Goal: Information Seeking & Learning: Learn about a topic

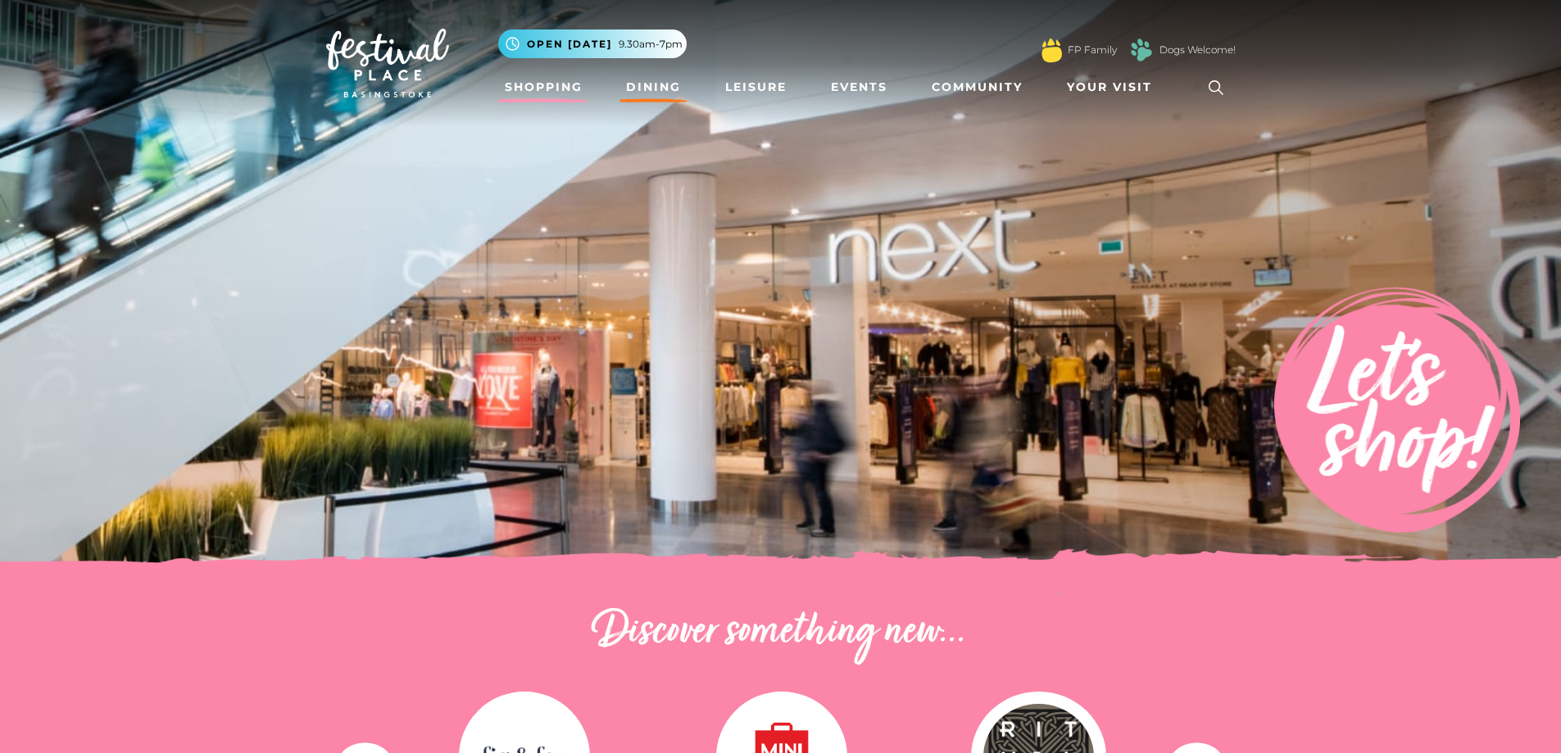
click at [661, 88] on link "Dining" at bounding box center [654, 87] width 68 height 30
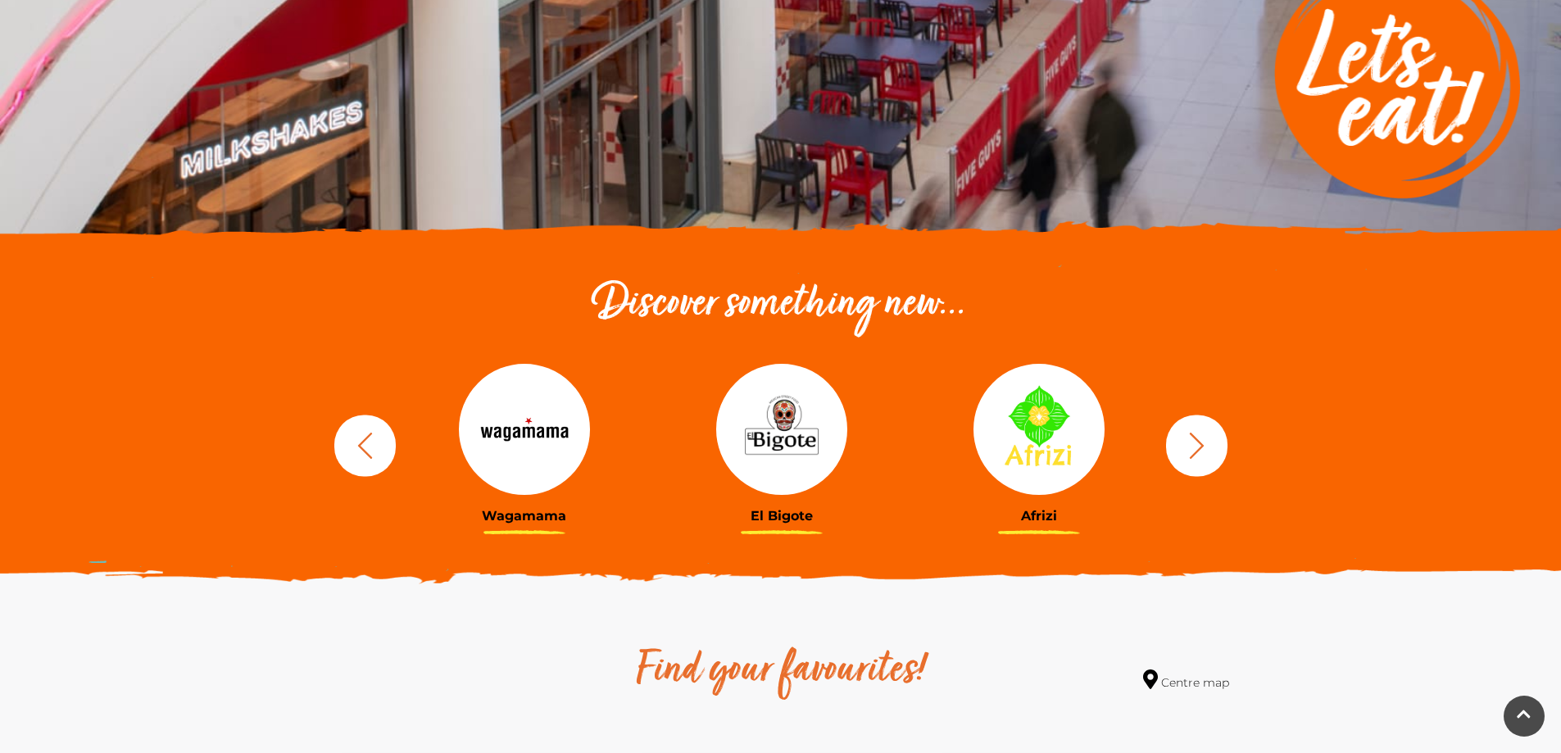
scroll to position [410, 0]
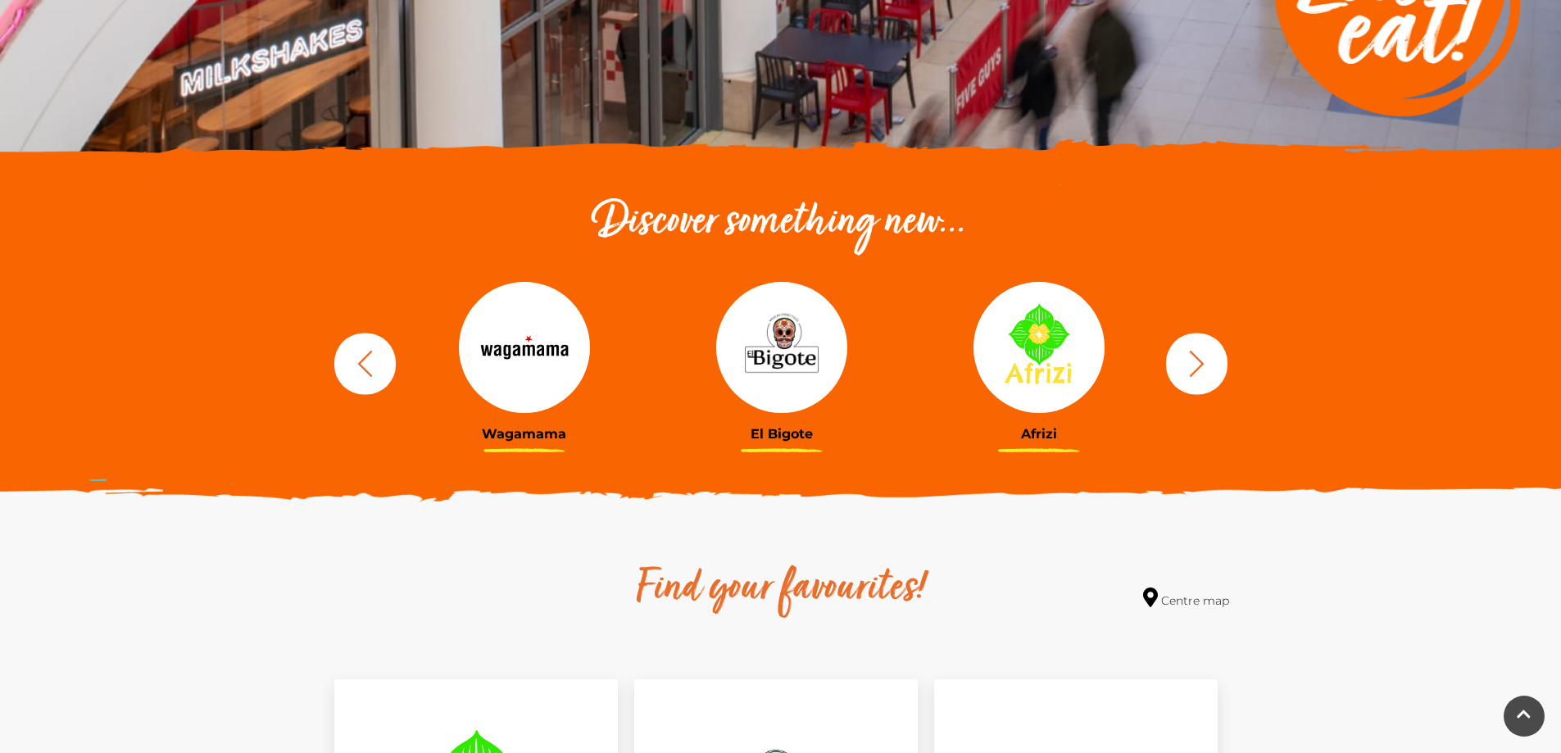
click at [1180, 365] on button "button" at bounding box center [1196, 363] width 61 height 61
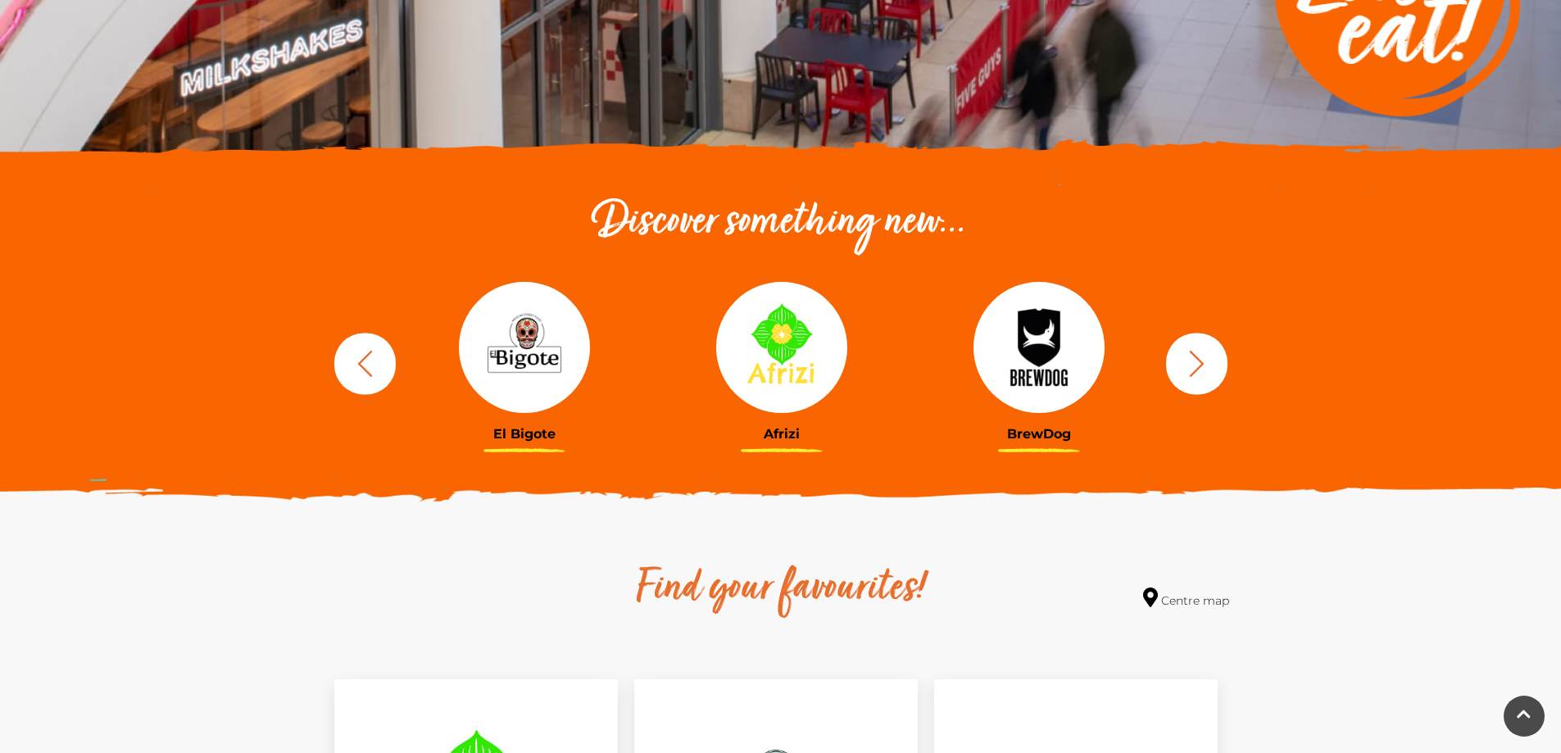
click at [1180, 365] on button "button" at bounding box center [1196, 363] width 61 height 61
click at [1184, 363] on icon "button" at bounding box center [1197, 363] width 30 height 30
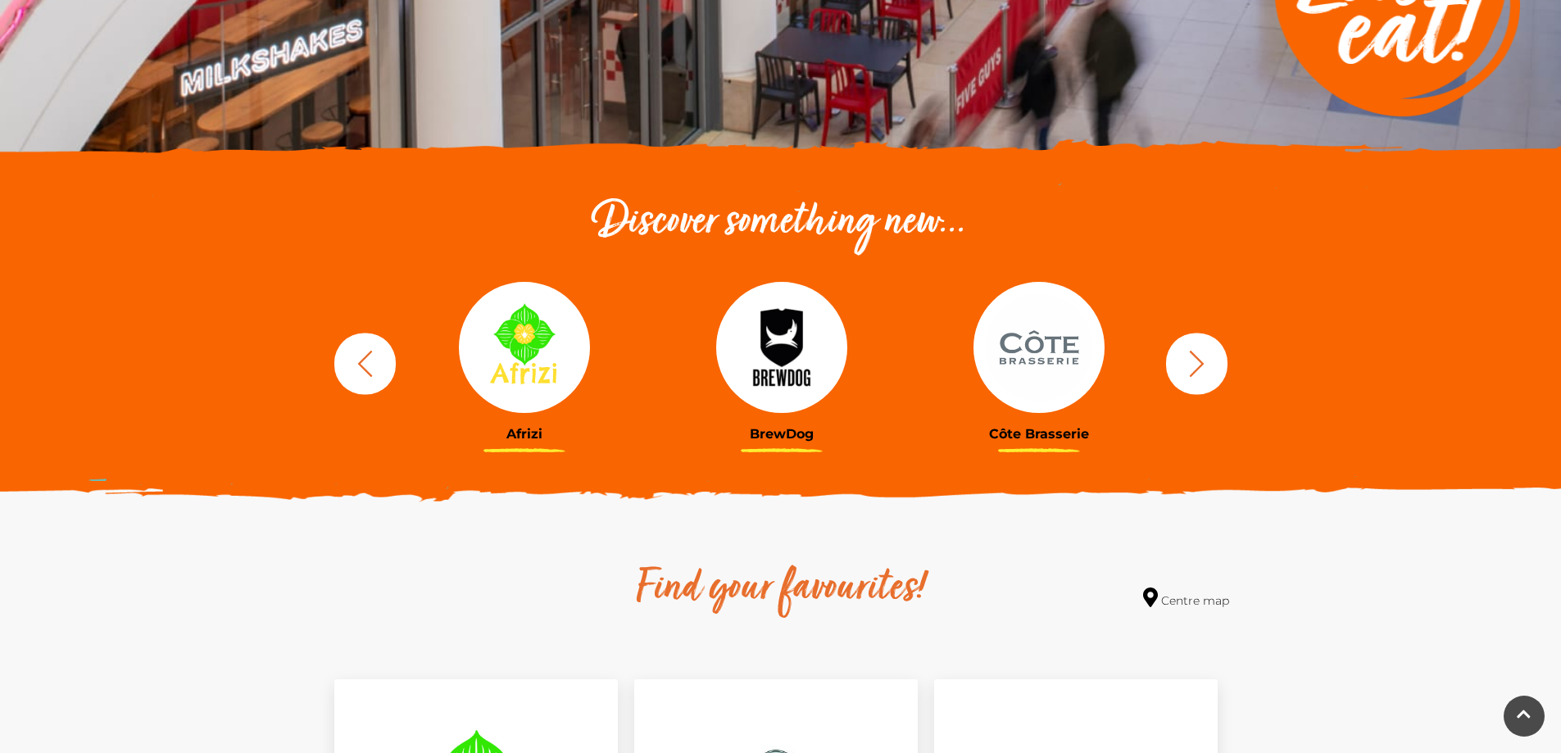
click at [1182, 364] on icon "button" at bounding box center [1197, 363] width 30 height 30
click at [1183, 363] on icon "button" at bounding box center [1197, 363] width 30 height 30
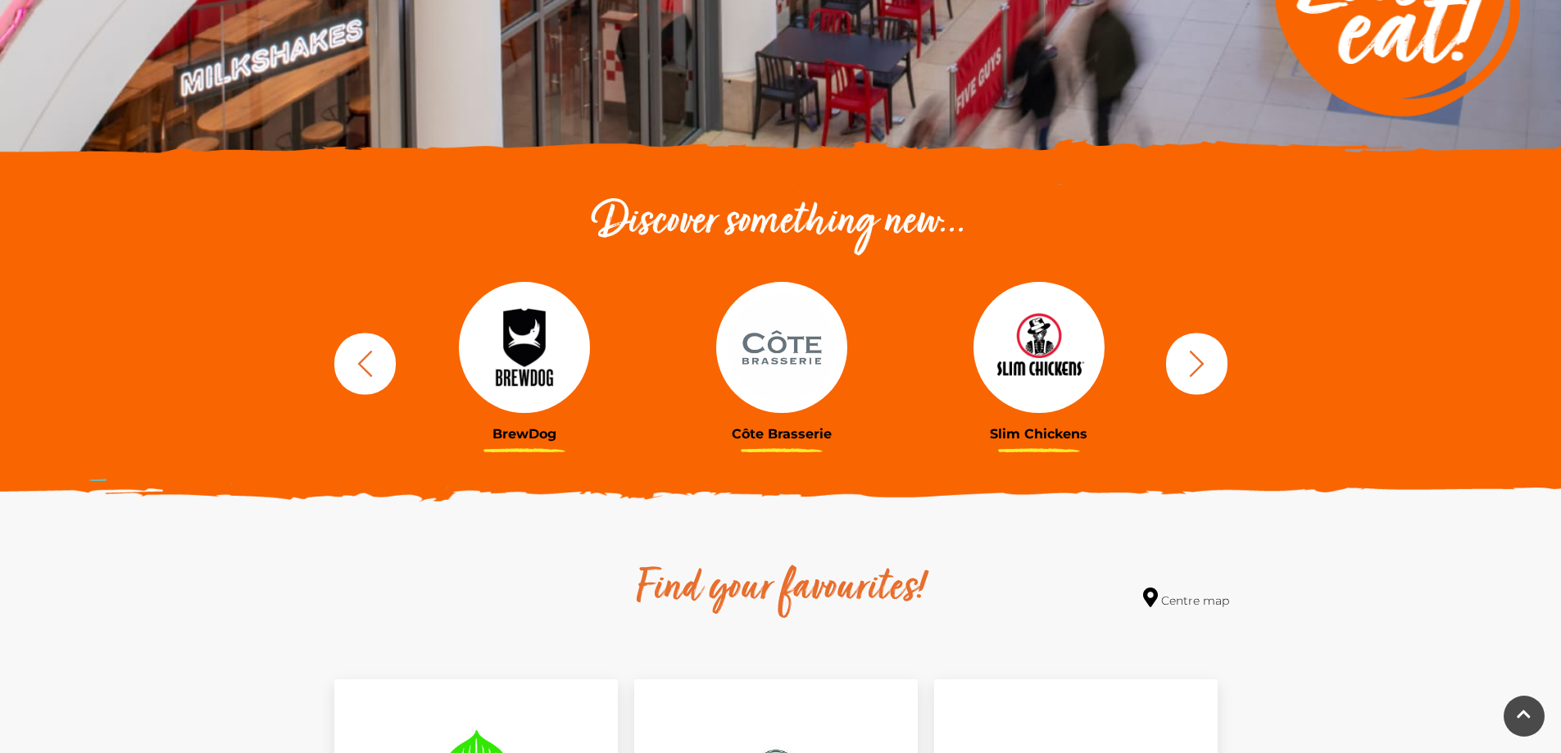
click at [1183, 363] on icon "button" at bounding box center [1197, 363] width 30 height 30
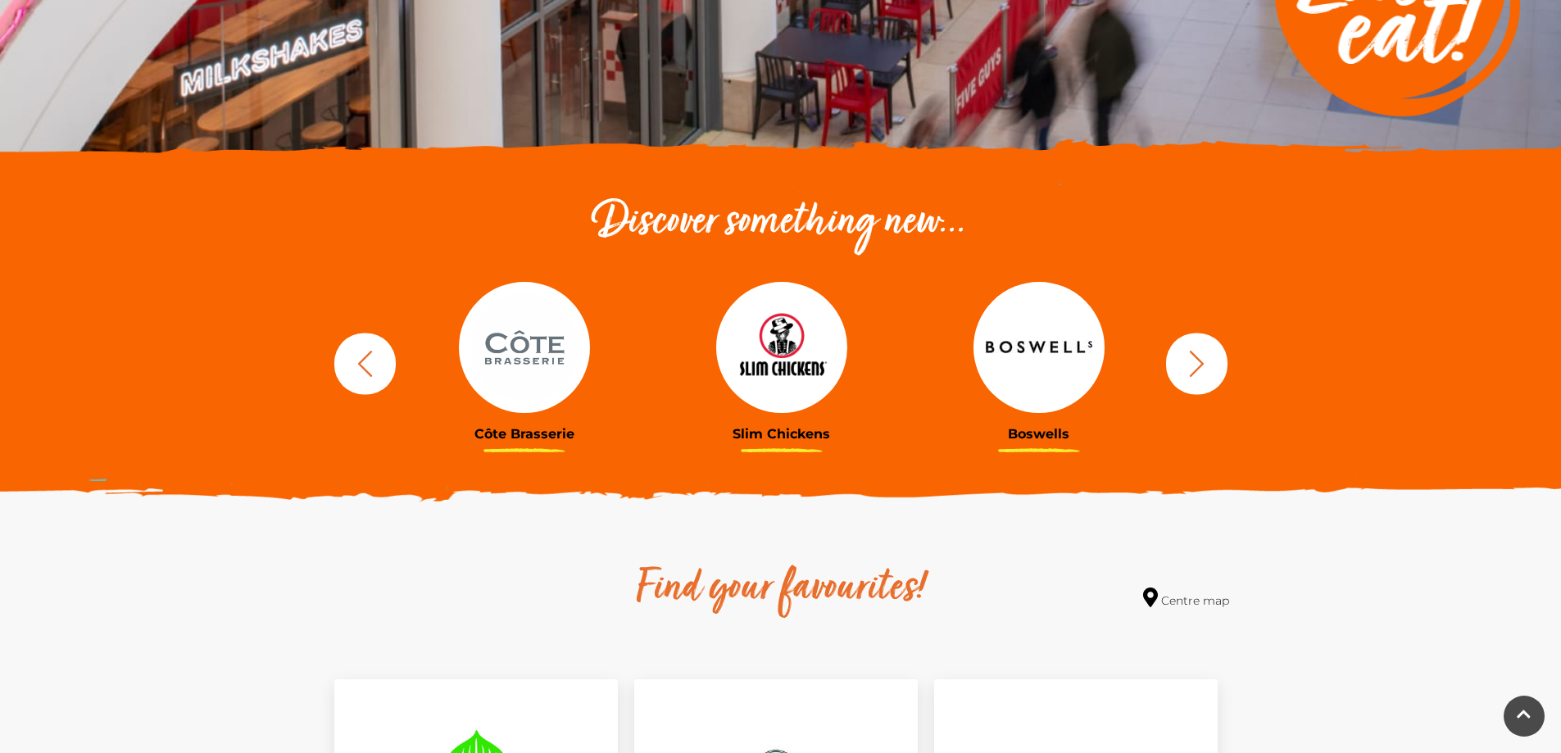
click at [1183, 363] on icon "button" at bounding box center [1197, 363] width 30 height 30
click at [1199, 360] on icon "button" at bounding box center [1196, 363] width 15 height 26
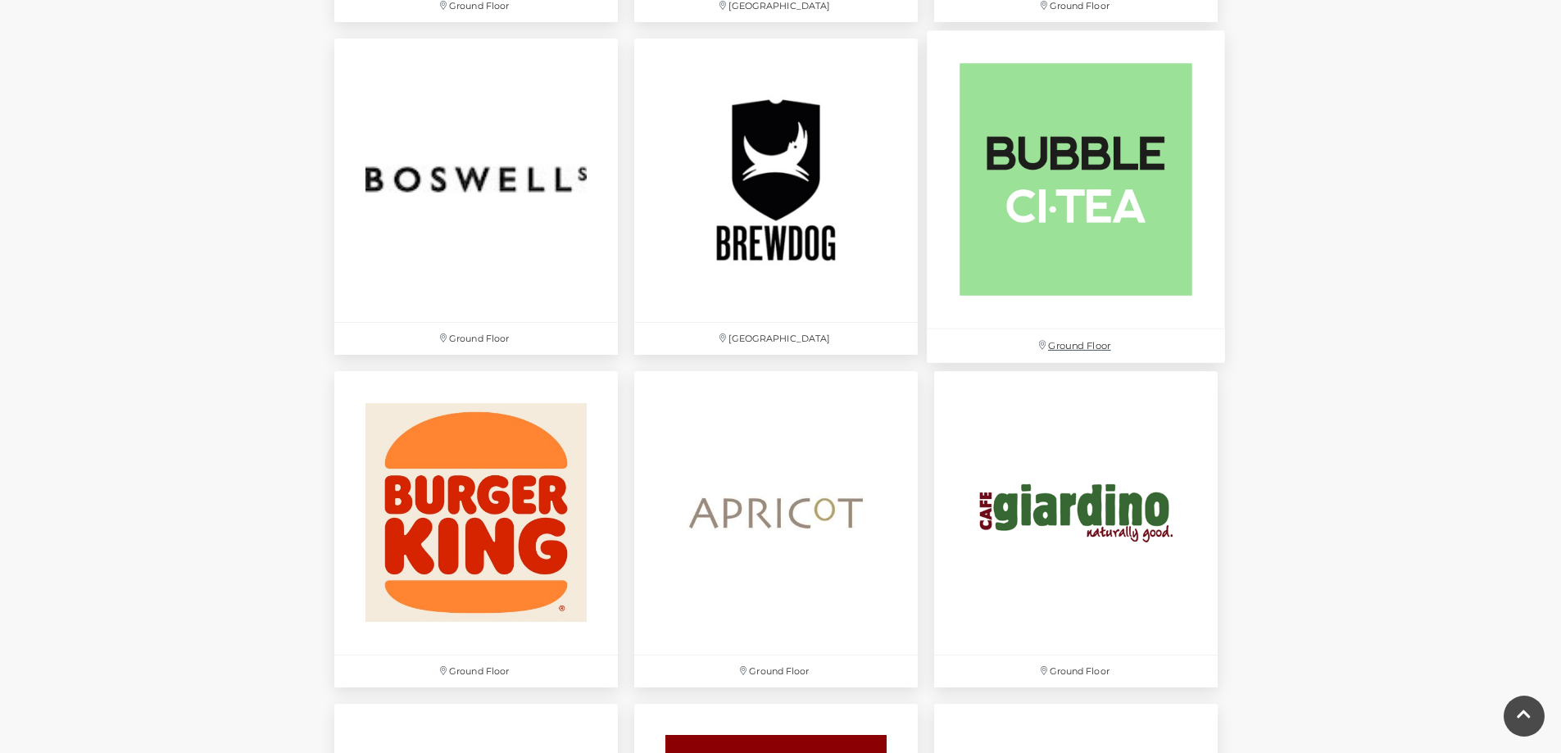
scroll to position [1393, 0]
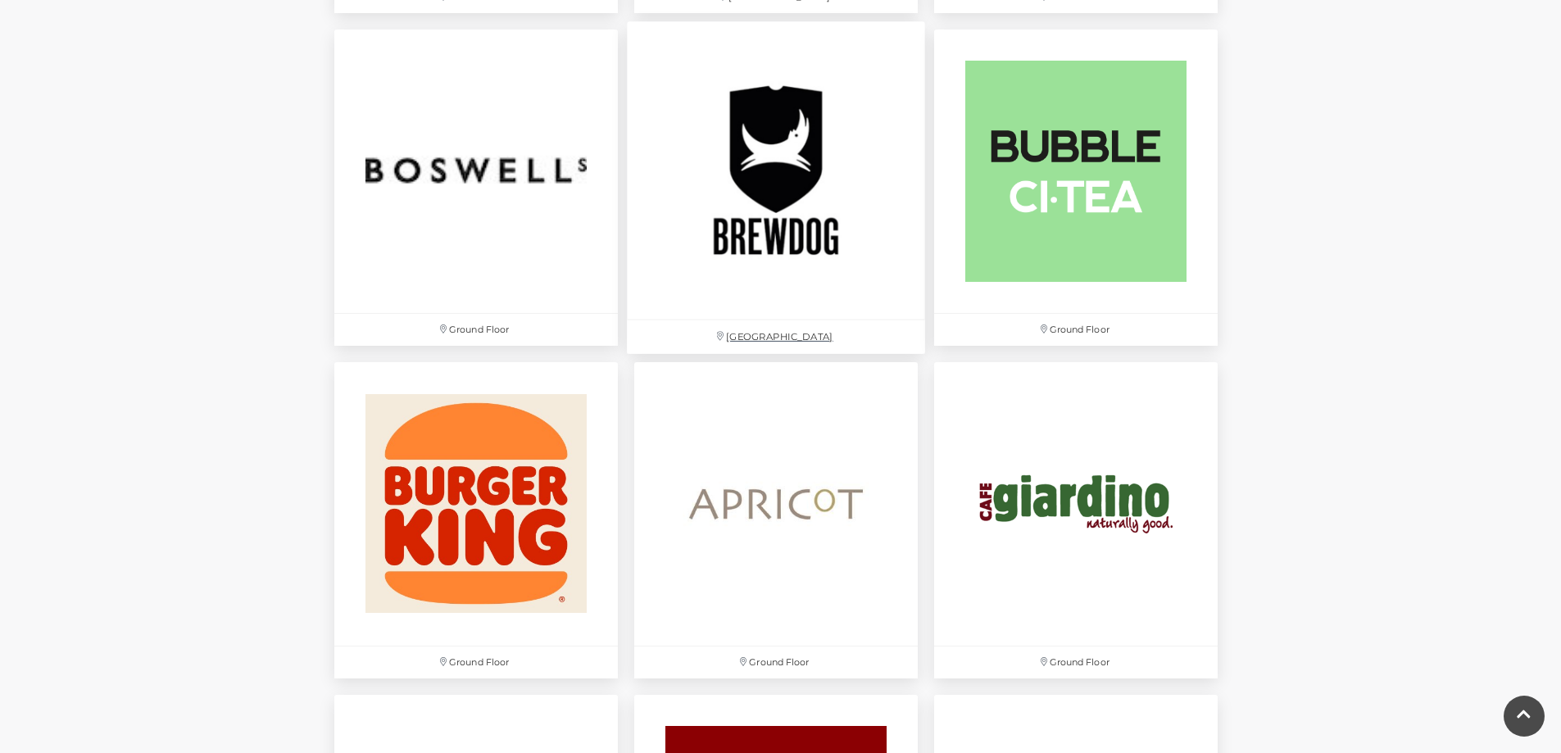
click at [788, 294] on img at bounding box center [776, 170] width 298 height 298
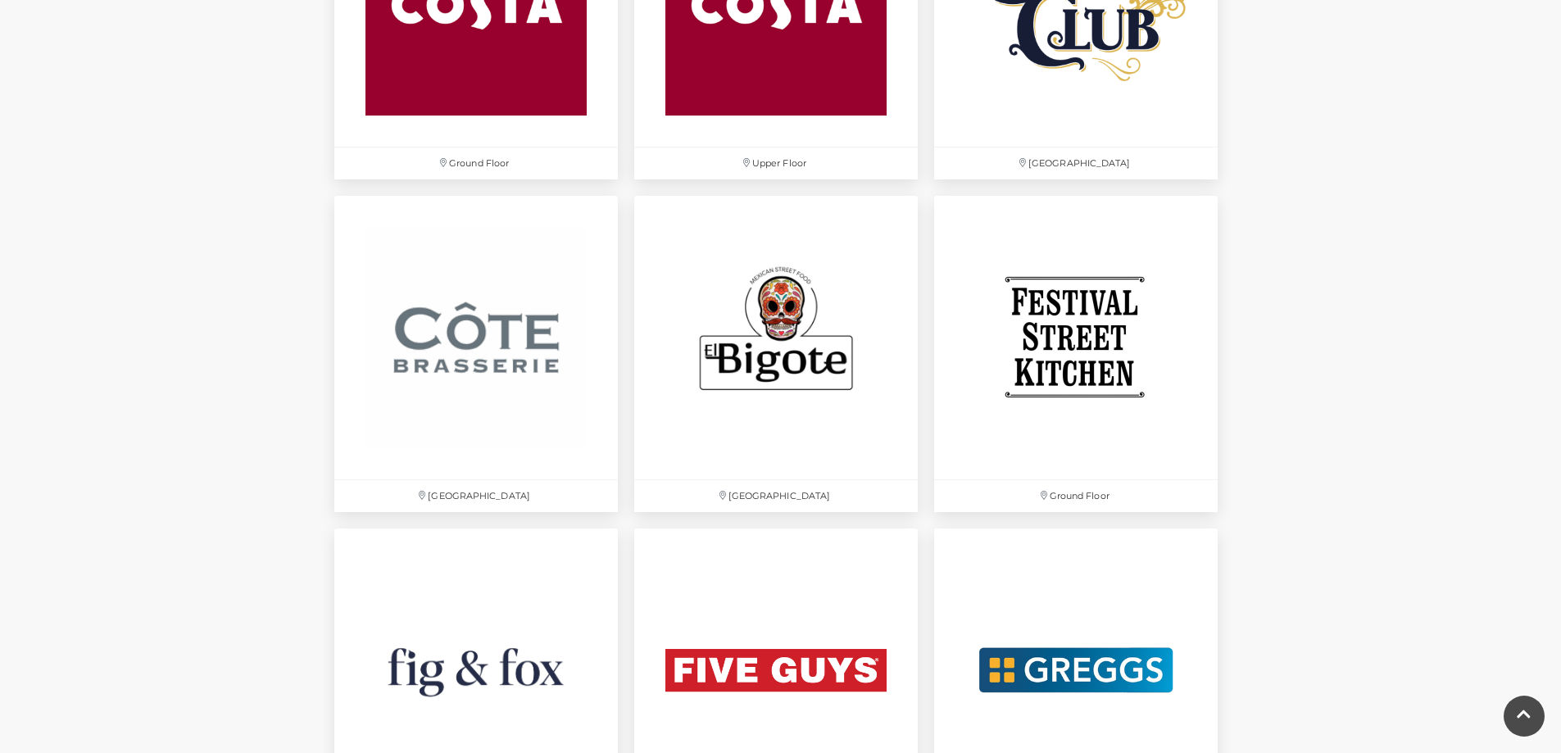
scroll to position [2705, 0]
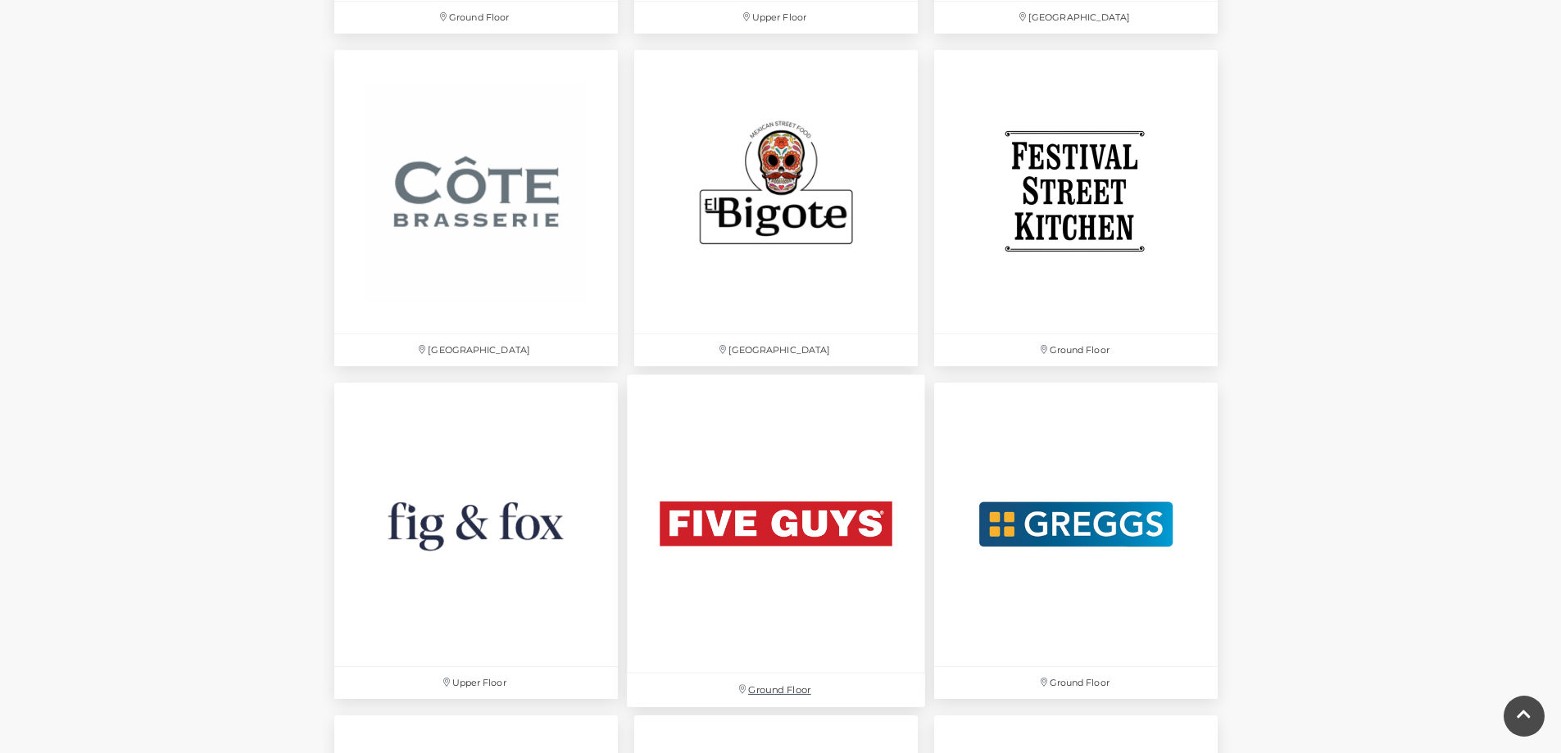
click at [793, 548] on img at bounding box center [776, 524] width 298 height 298
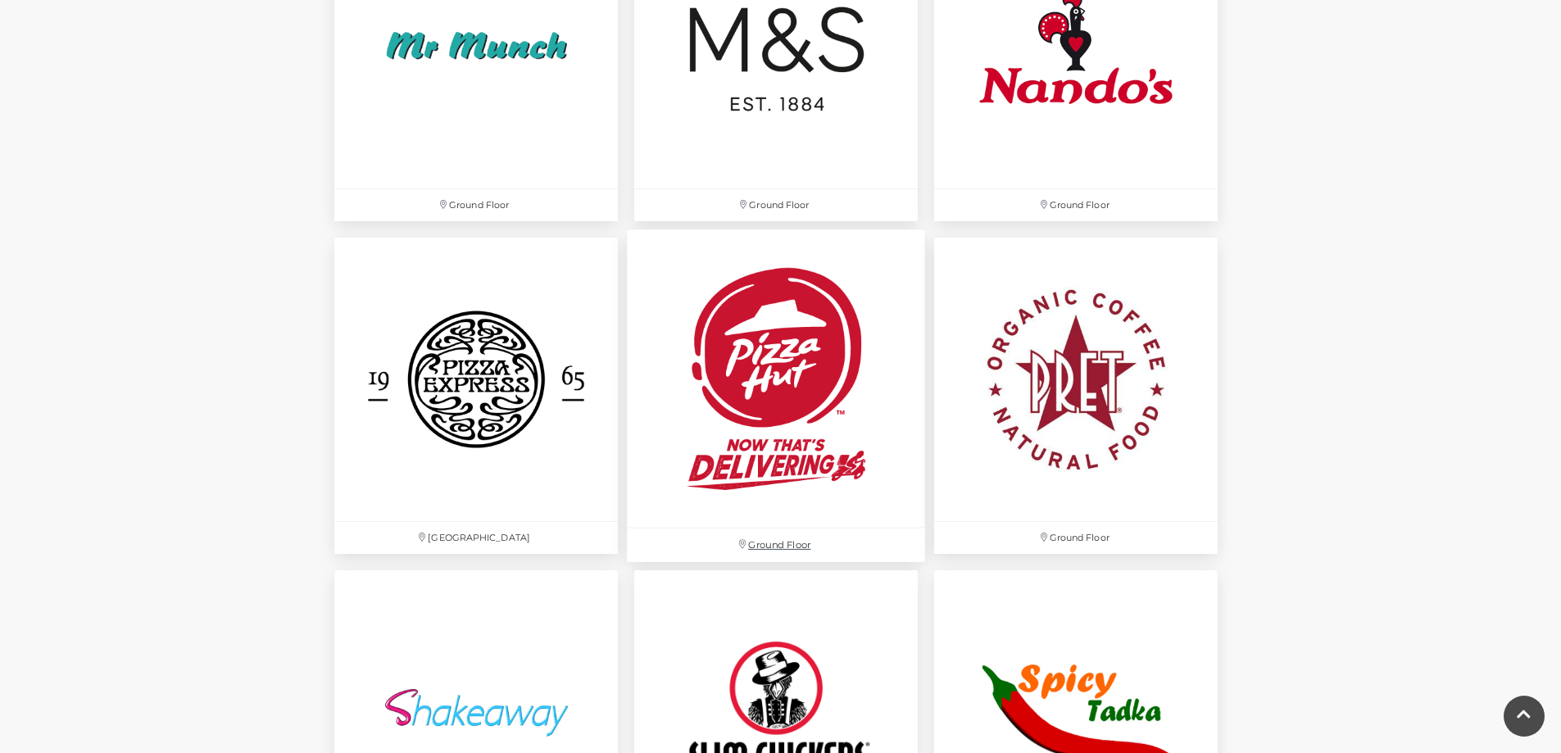
scroll to position [4180, 0]
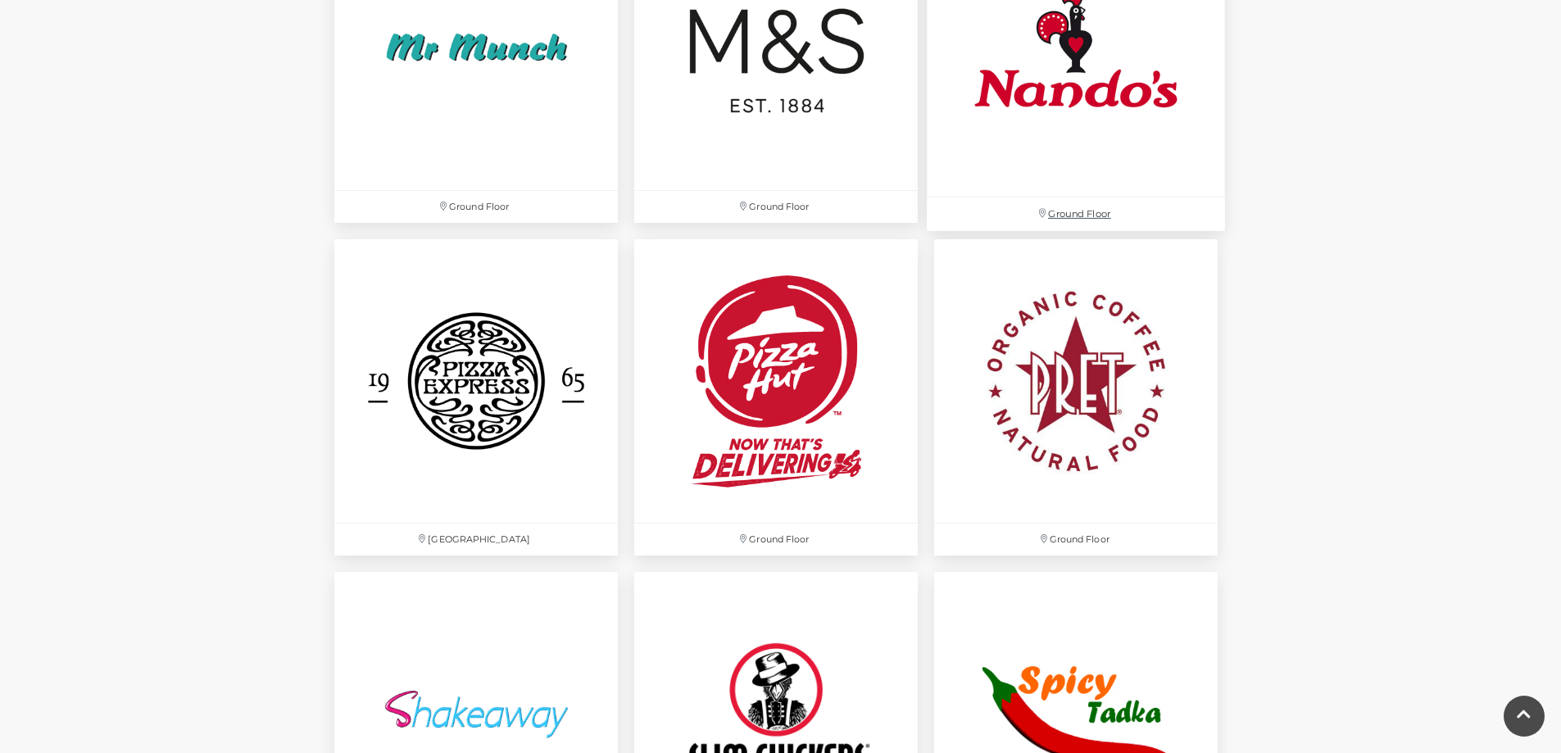
click at [1029, 146] on img at bounding box center [1076, 47] width 298 height 298
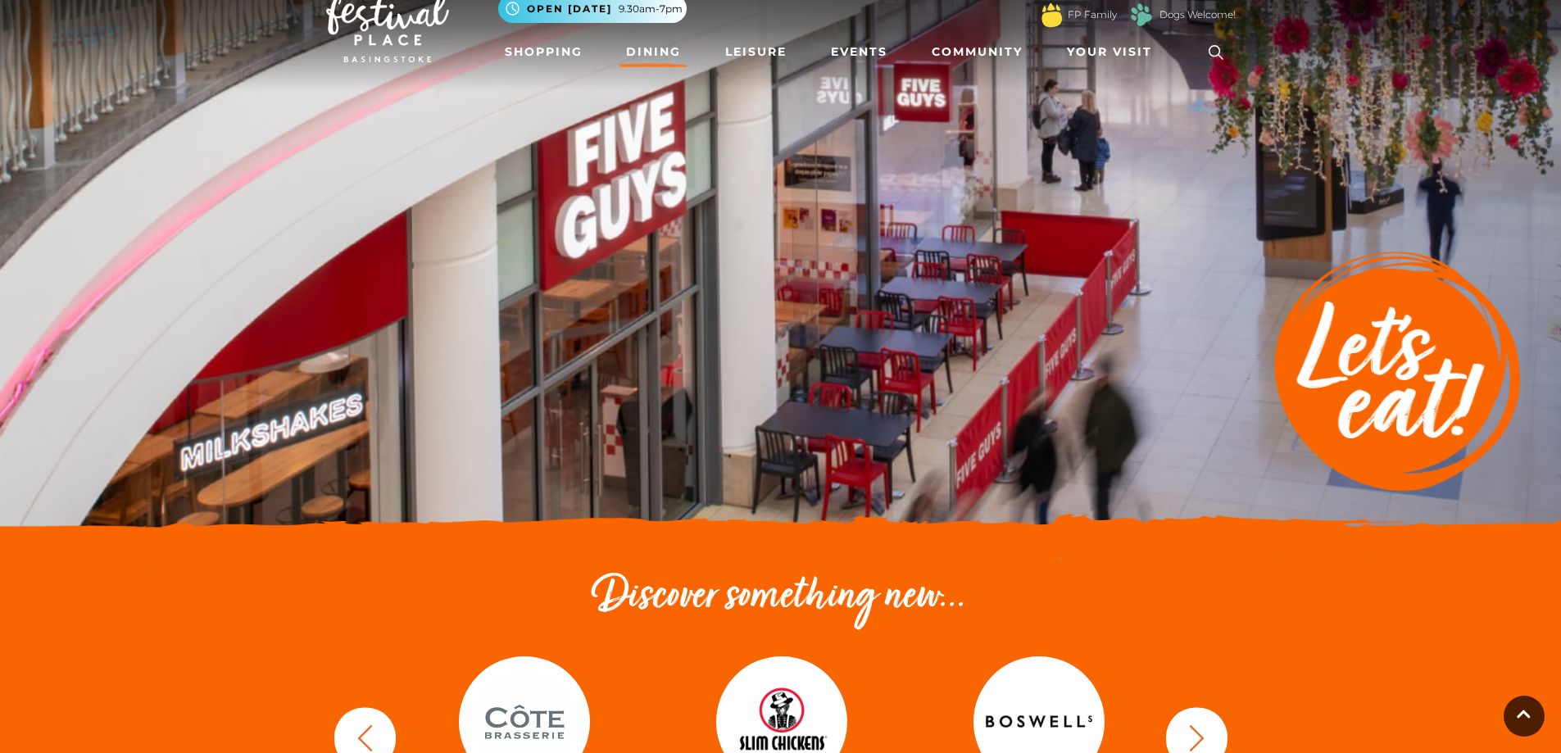
scroll to position [0, 0]
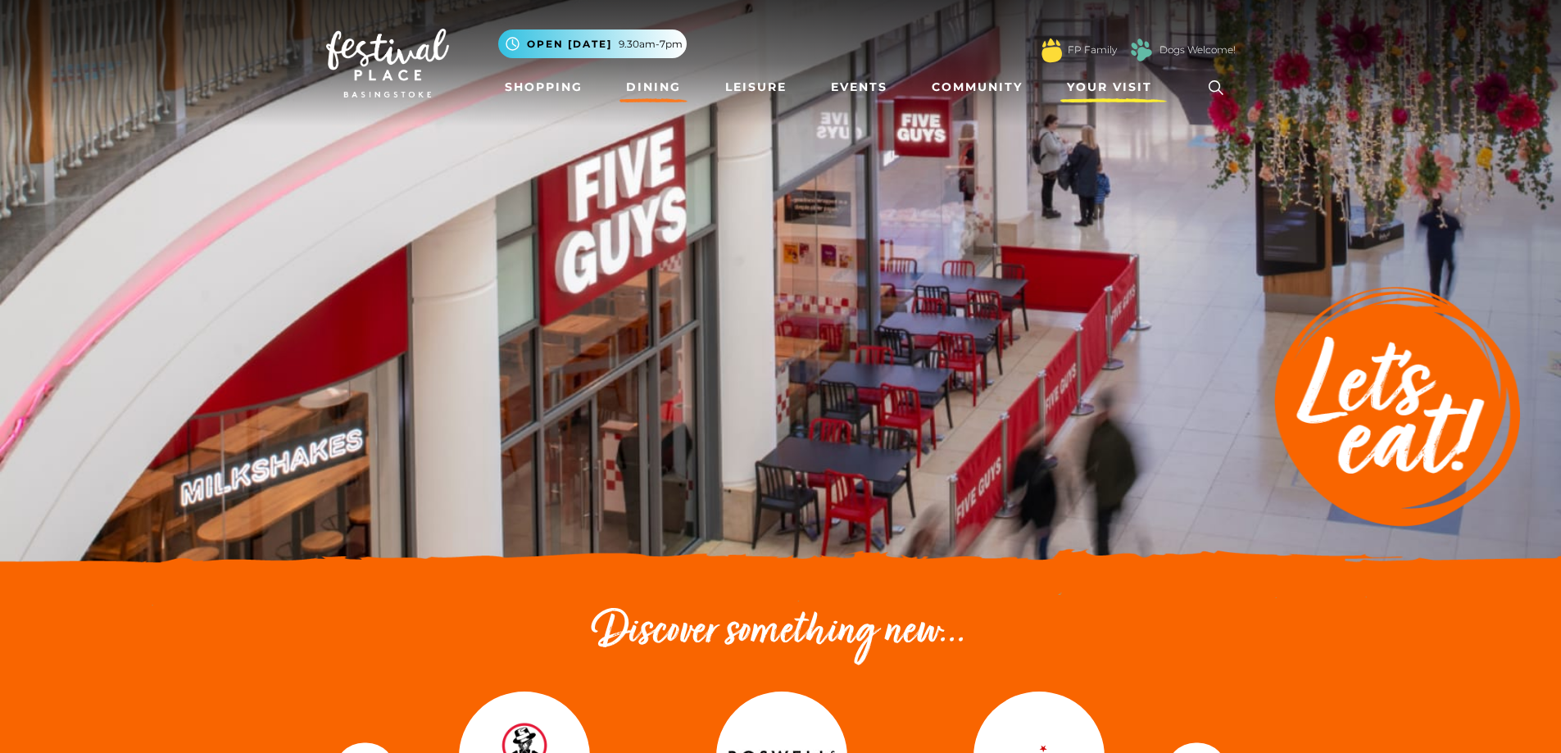
click at [1089, 83] on span "Your Visit" at bounding box center [1109, 87] width 85 height 17
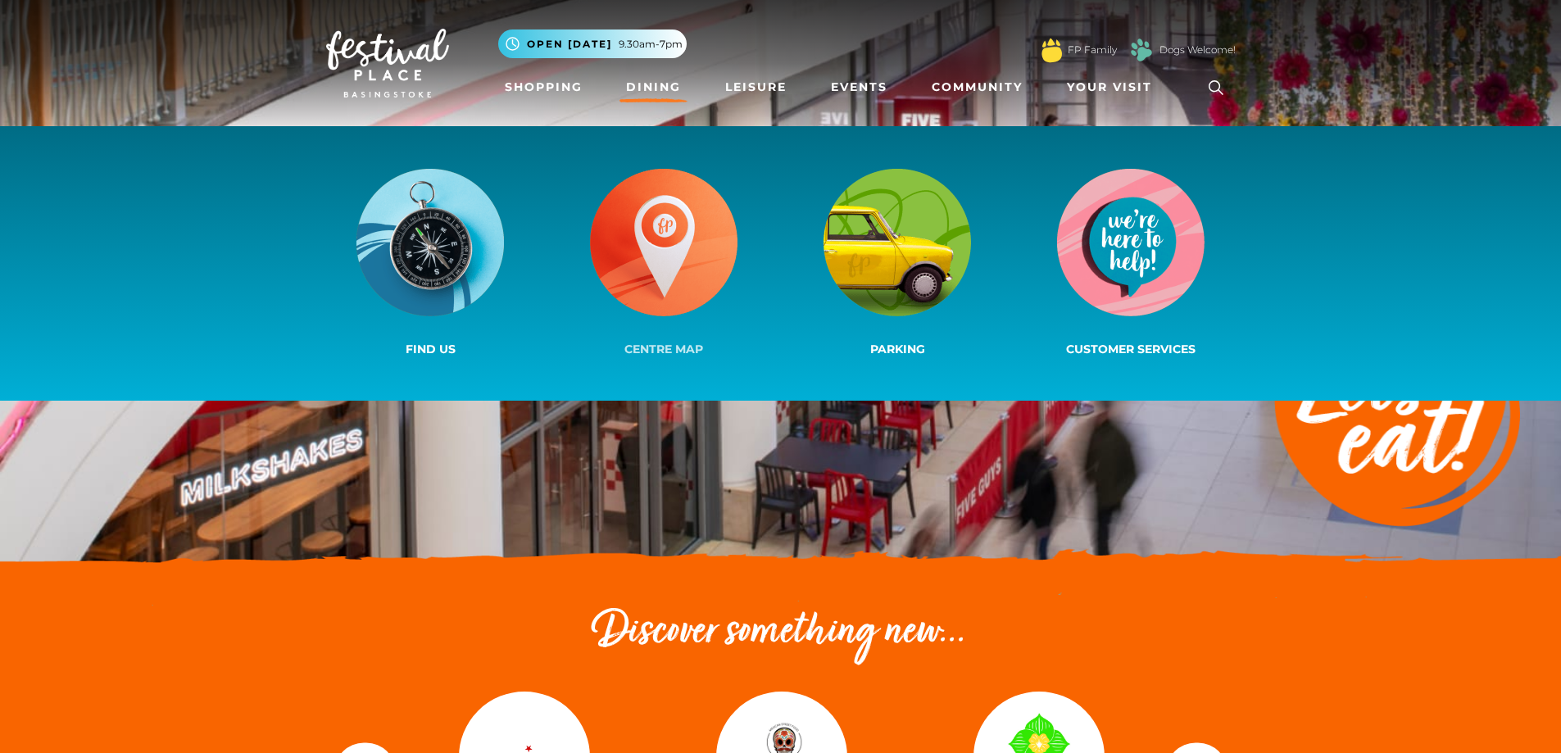
click at [627, 295] on img at bounding box center [664, 243] width 148 height 148
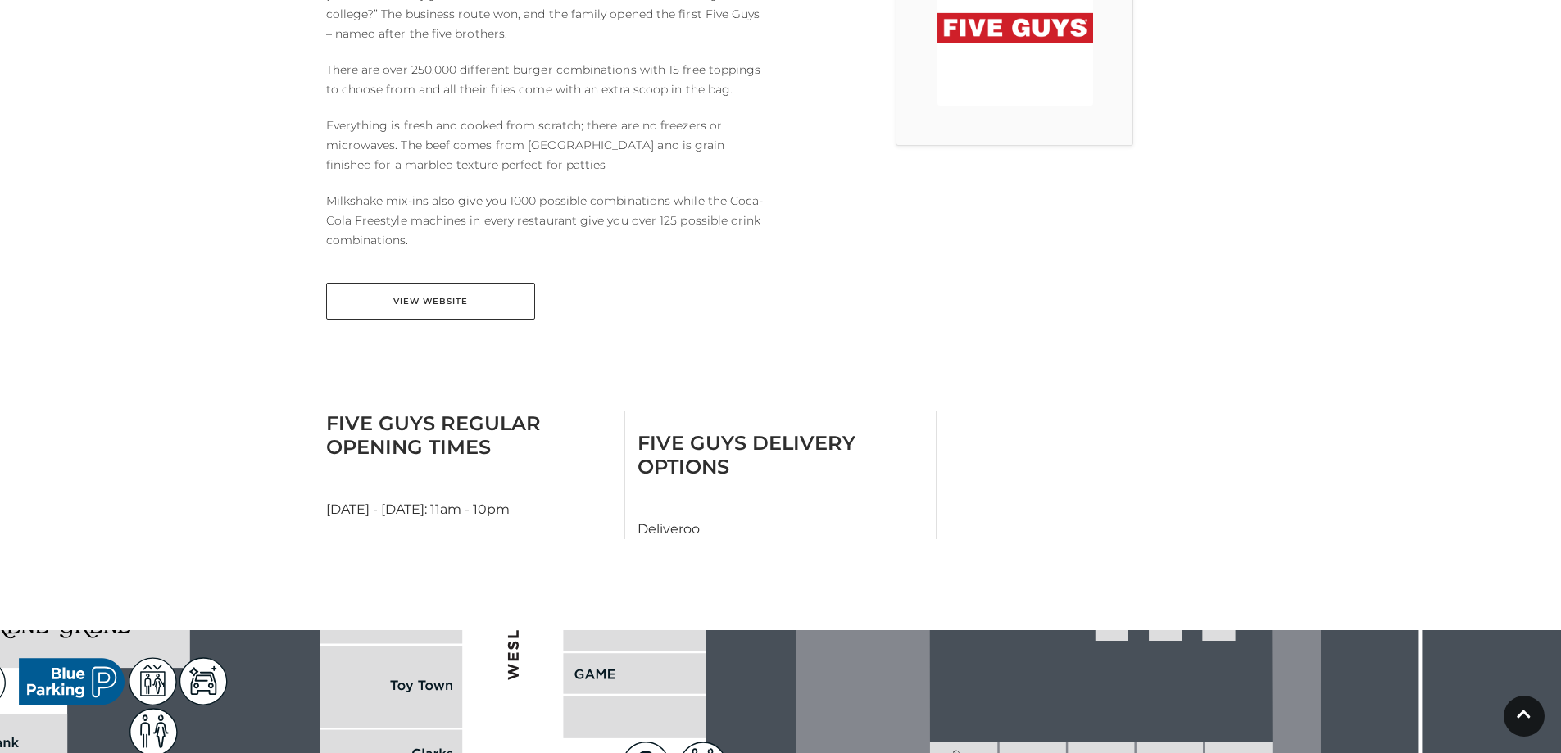
scroll to position [574, 0]
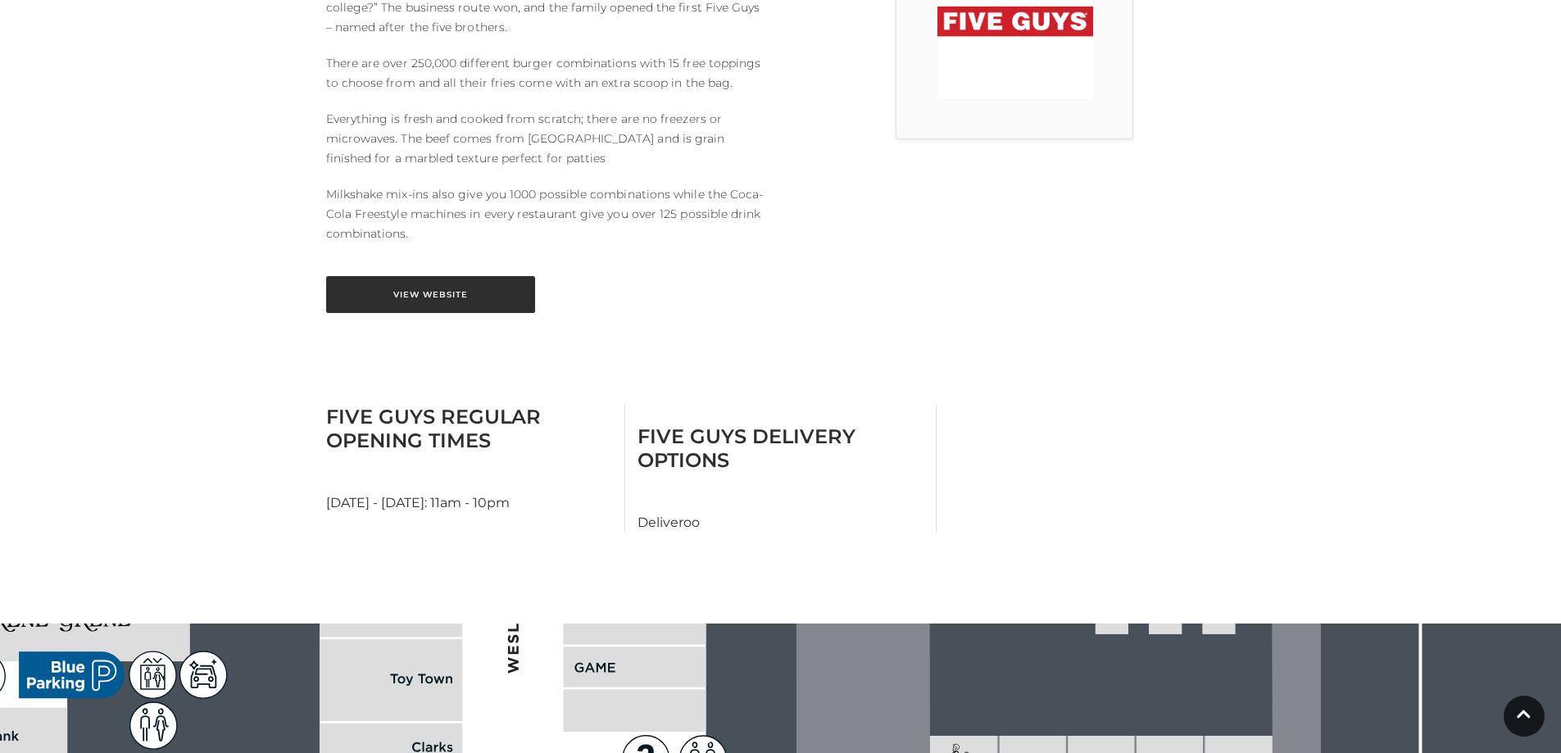
click at [416, 286] on link "View Website" at bounding box center [430, 294] width 209 height 37
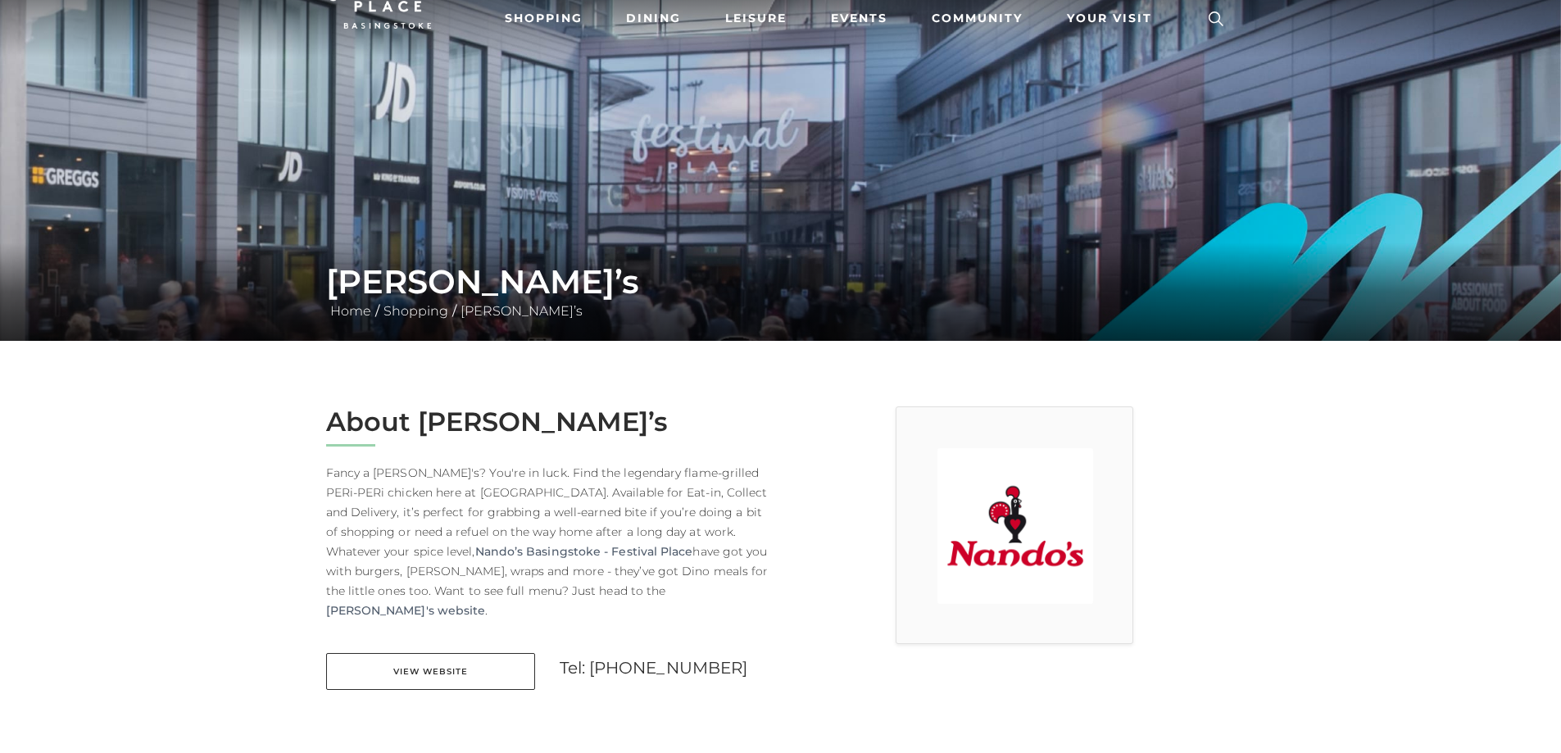
scroll to position [164, 0]
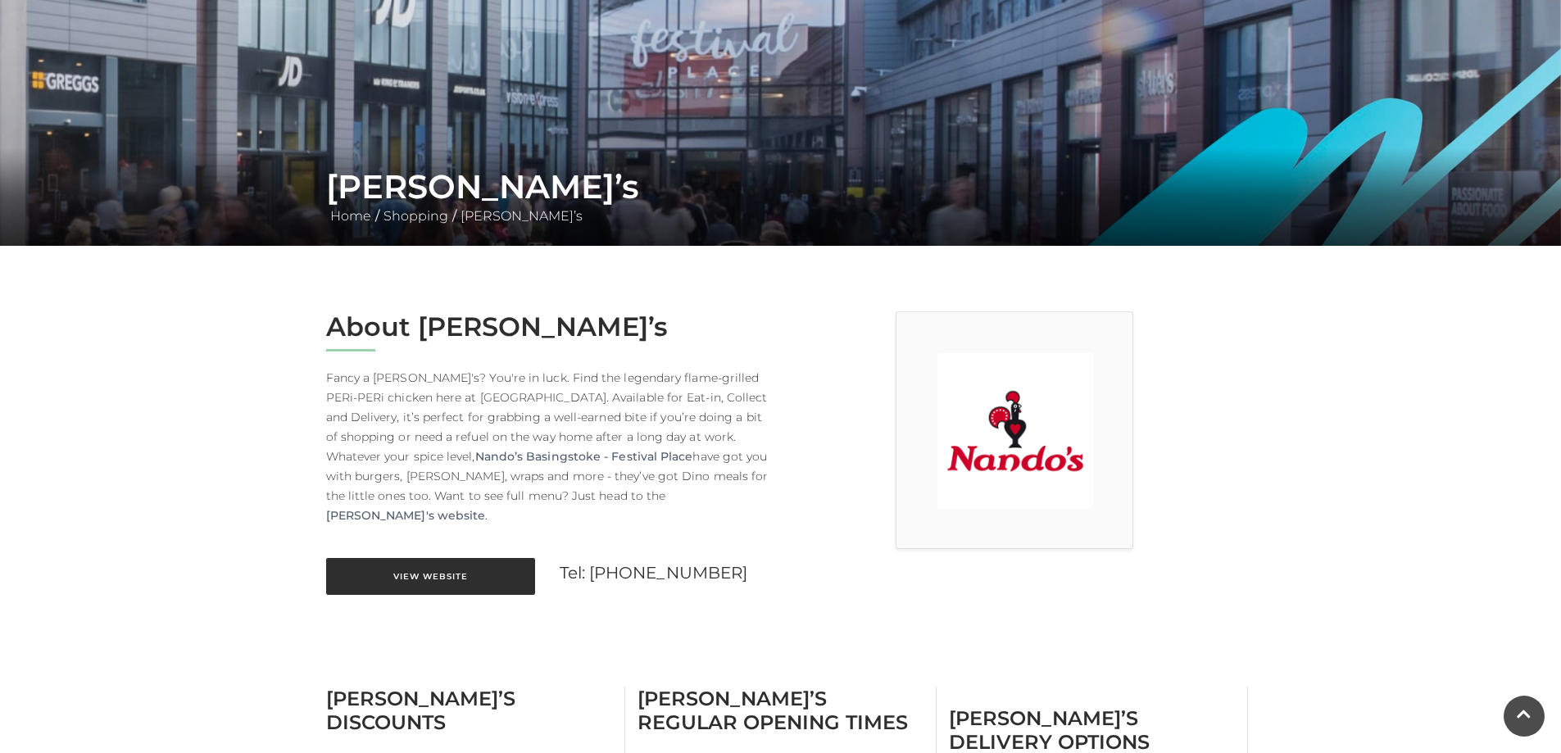
click at [434, 558] on link "View Website" at bounding box center [430, 576] width 209 height 37
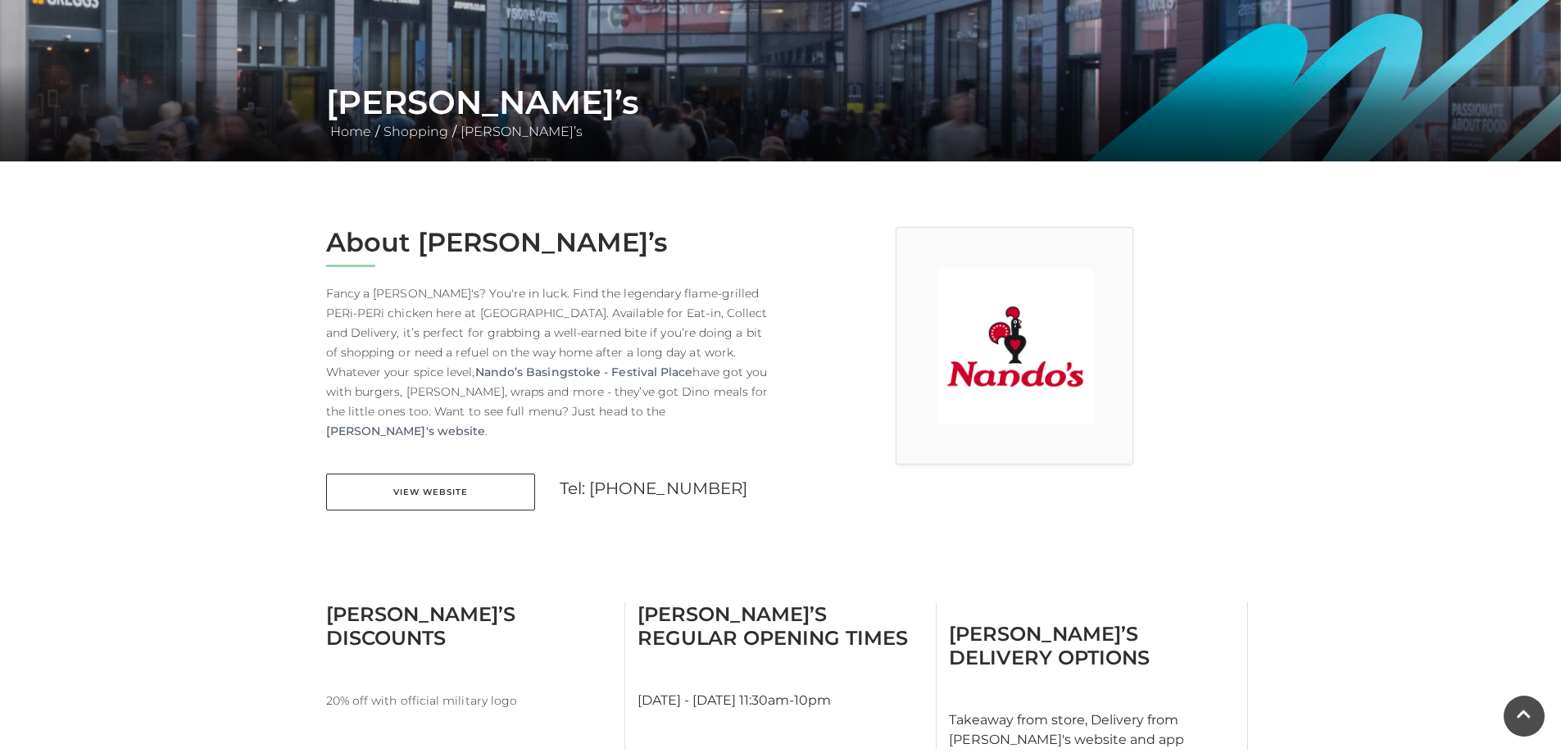
scroll to position [410, 0]
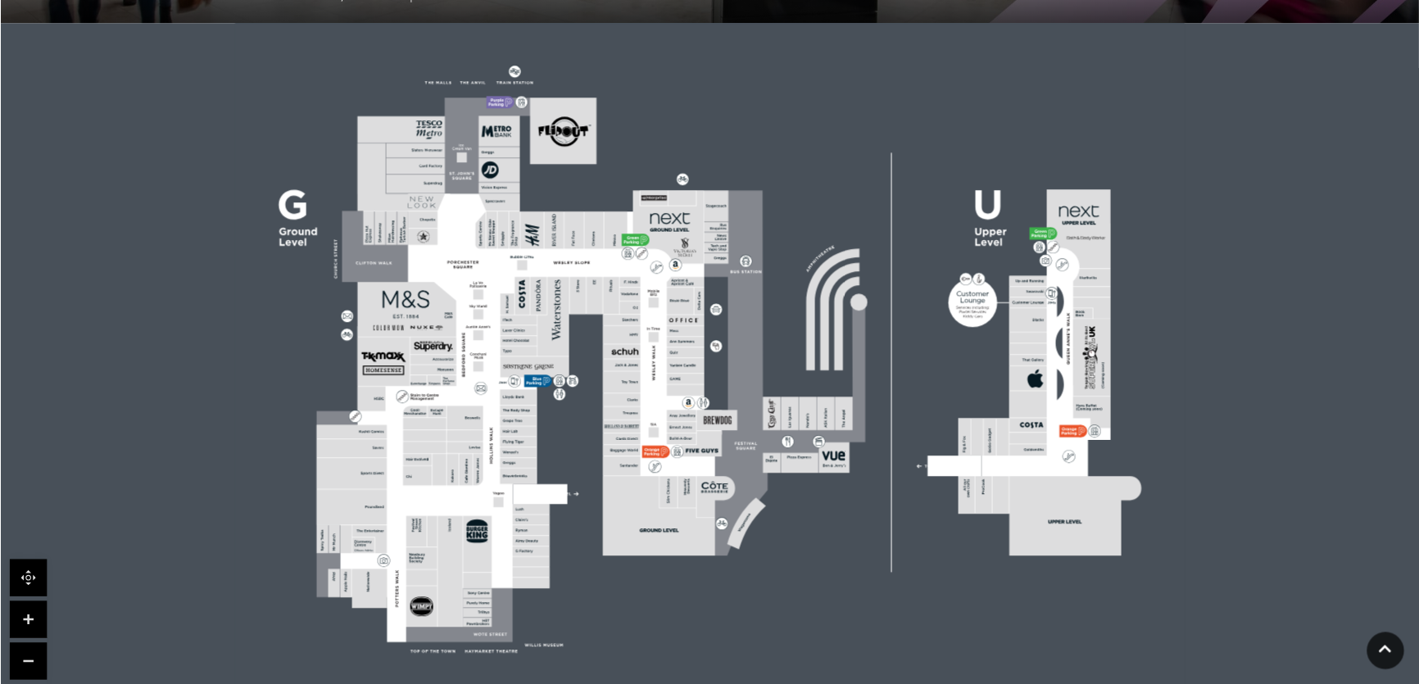
scroll to position [410, 0]
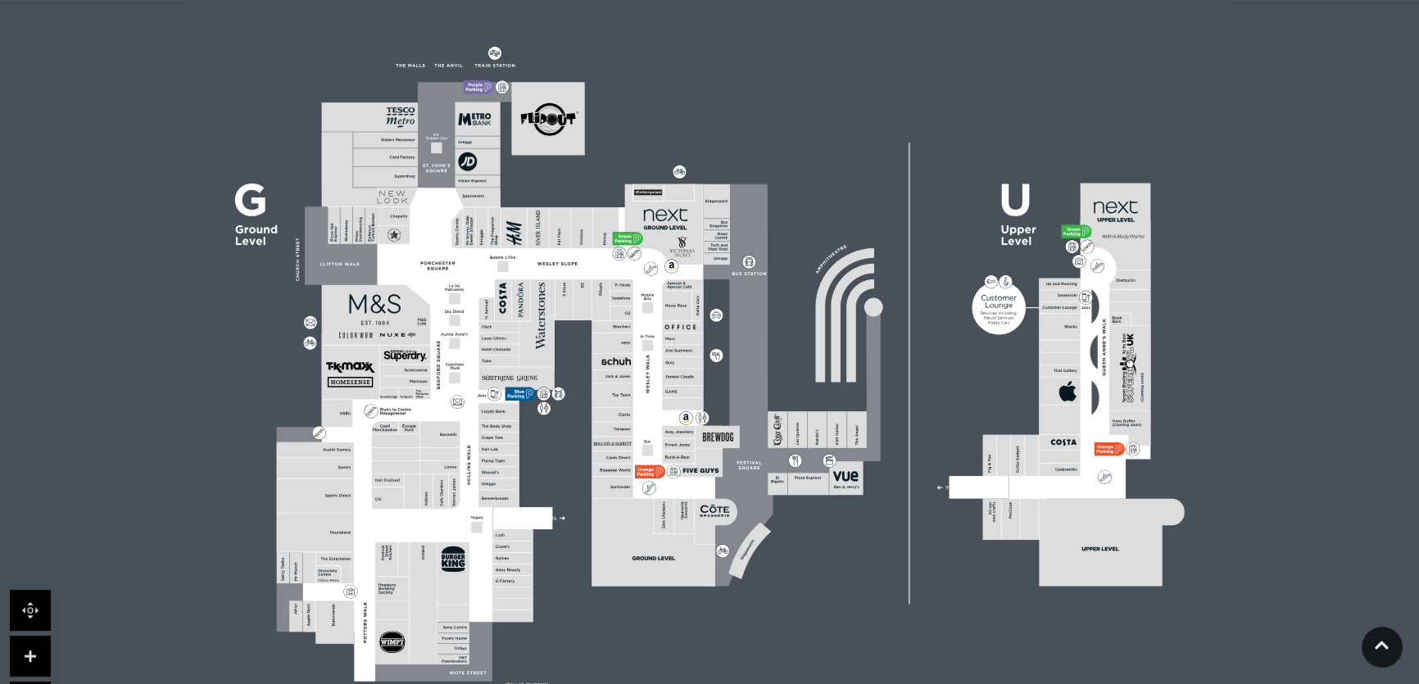
drag, startPoint x: 528, startPoint y: 212, endPoint x: 621, endPoint y: 353, distance: 169.1
click at [621, 353] on g at bounding box center [731, 373] width 908 height 583
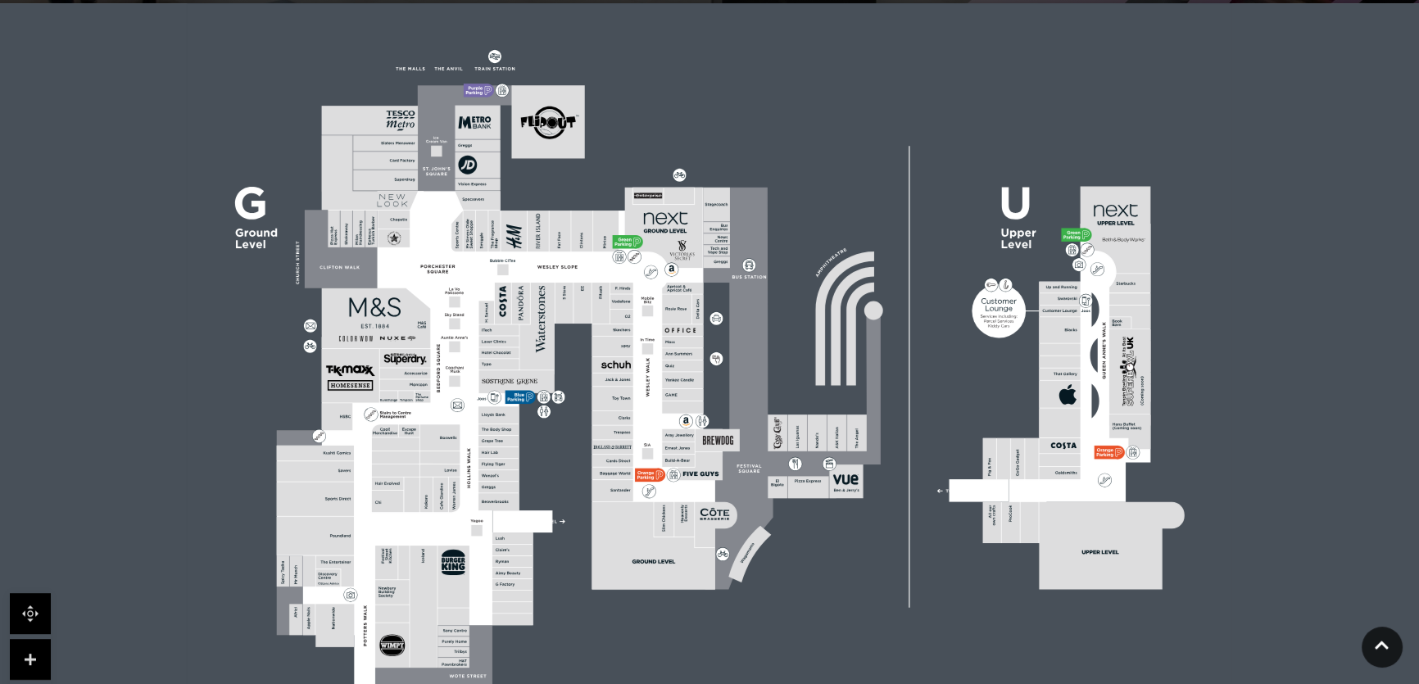
scroll to position [0, 0]
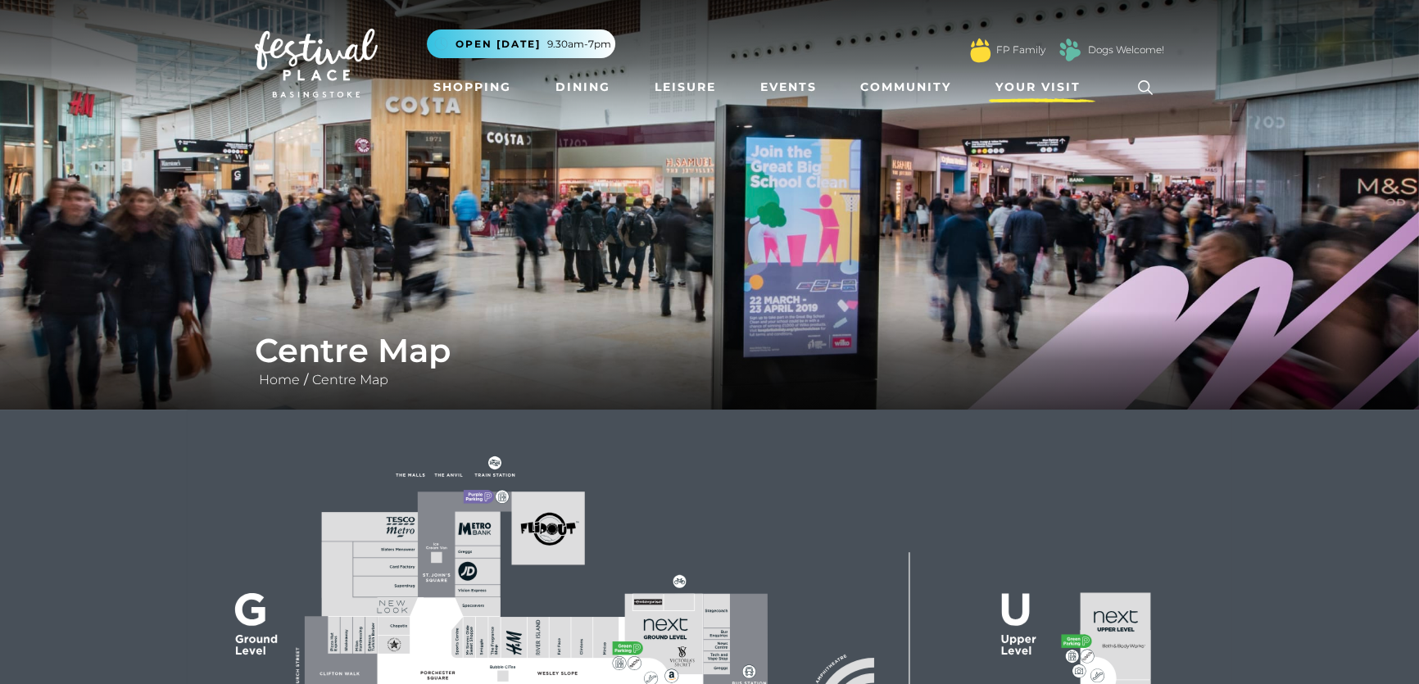
click at [1042, 79] on span "Your Visit" at bounding box center [1038, 87] width 85 height 17
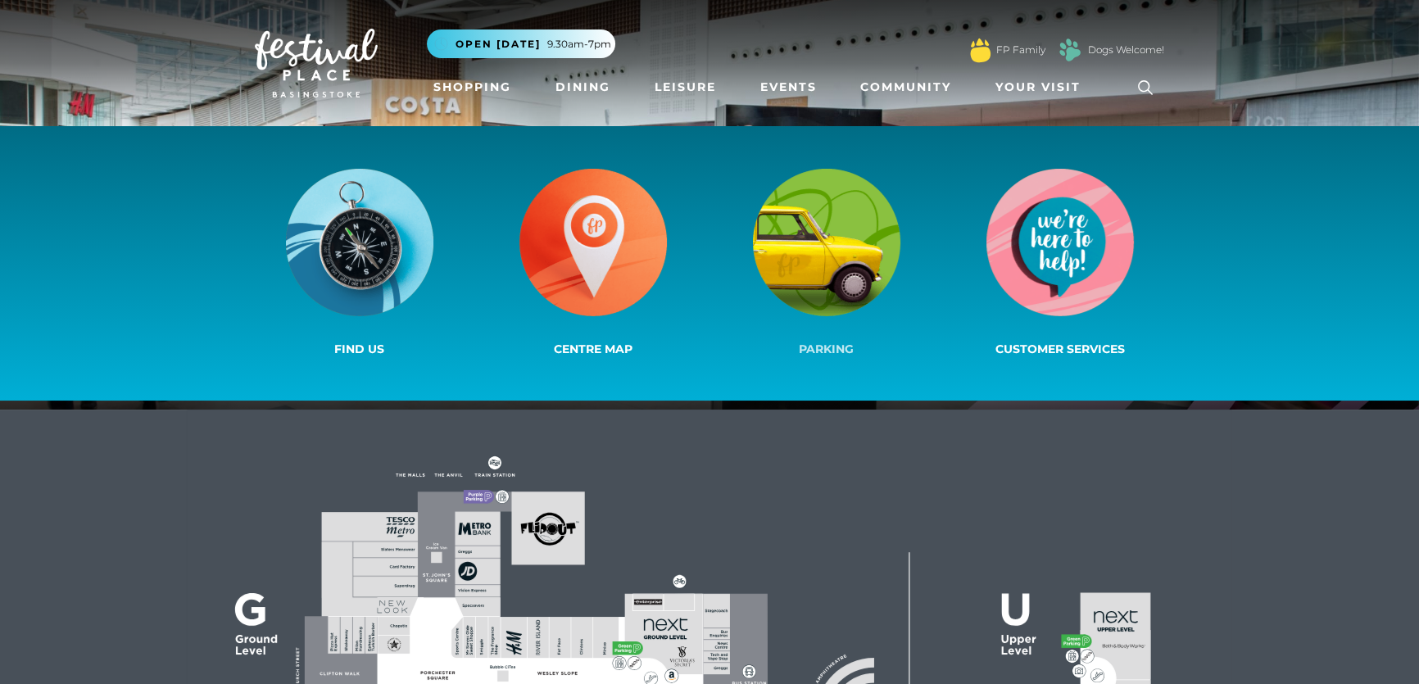
click at [823, 266] on img at bounding box center [827, 243] width 148 height 148
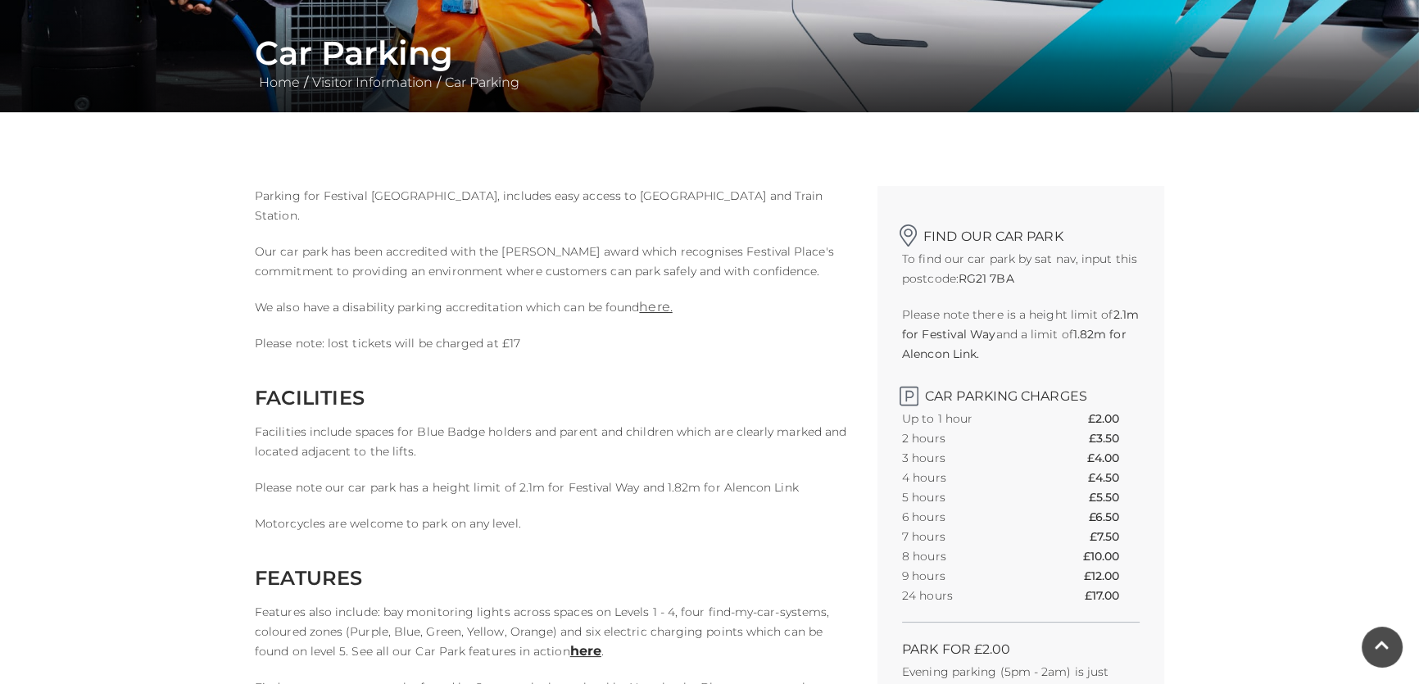
scroll to position [447, 0]
